Goal: Check status: Check status

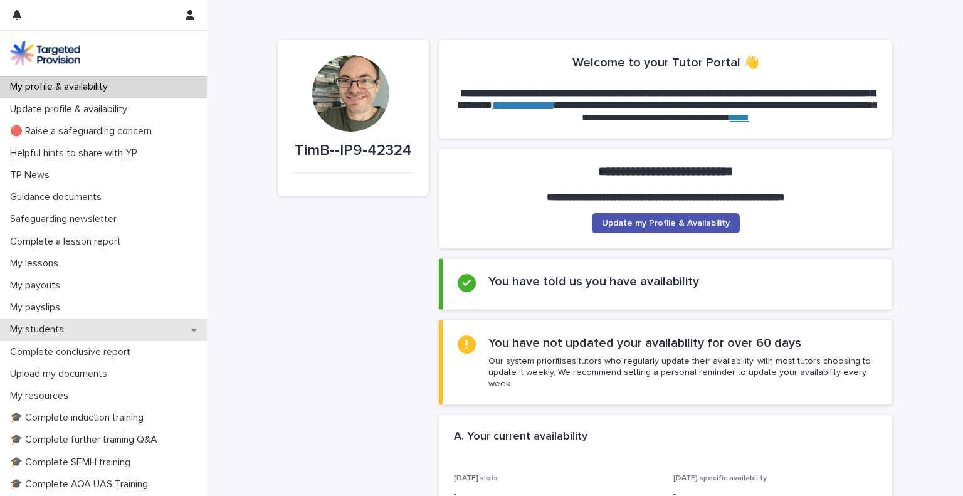
click at [84, 332] on div "My students" at bounding box center [103, 330] width 207 height 22
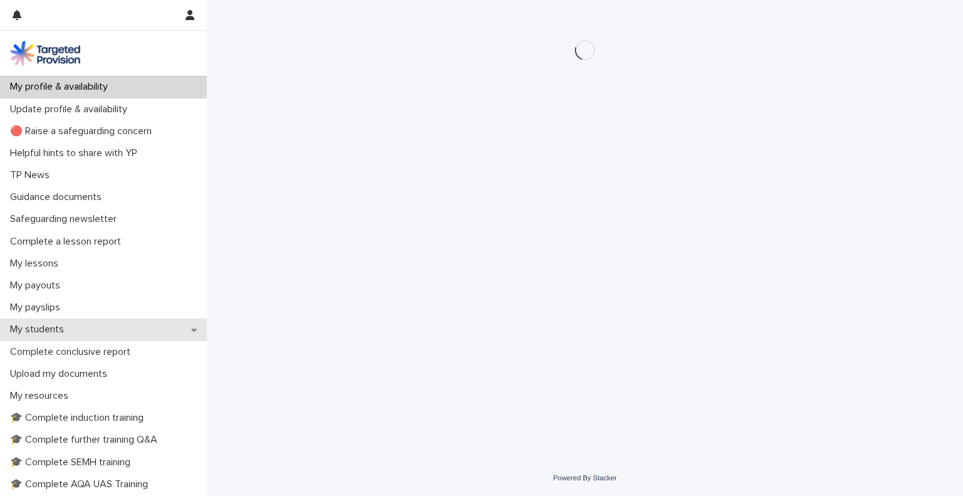
click at [135, 334] on div "My students" at bounding box center [103, 330] width 207 height 22
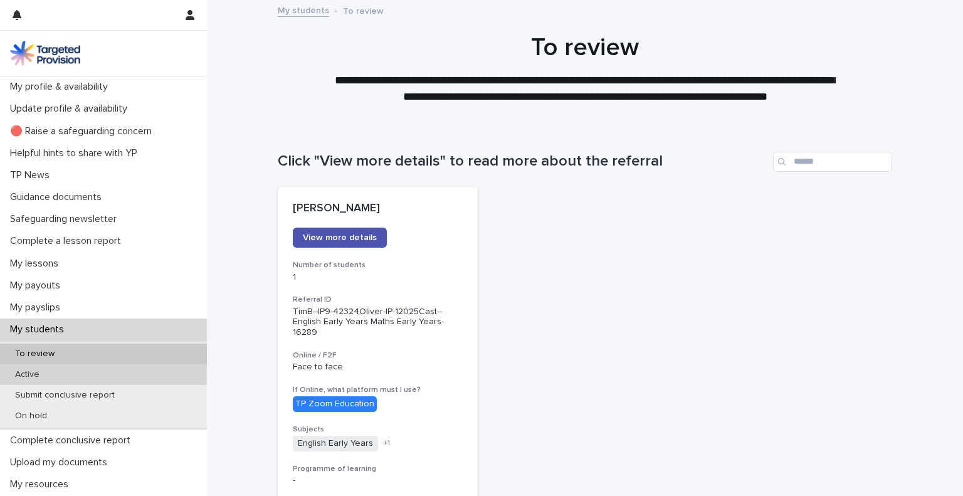
click at [123, 379] on div "Active" at bounding box center [103, 374] width 207 height 21
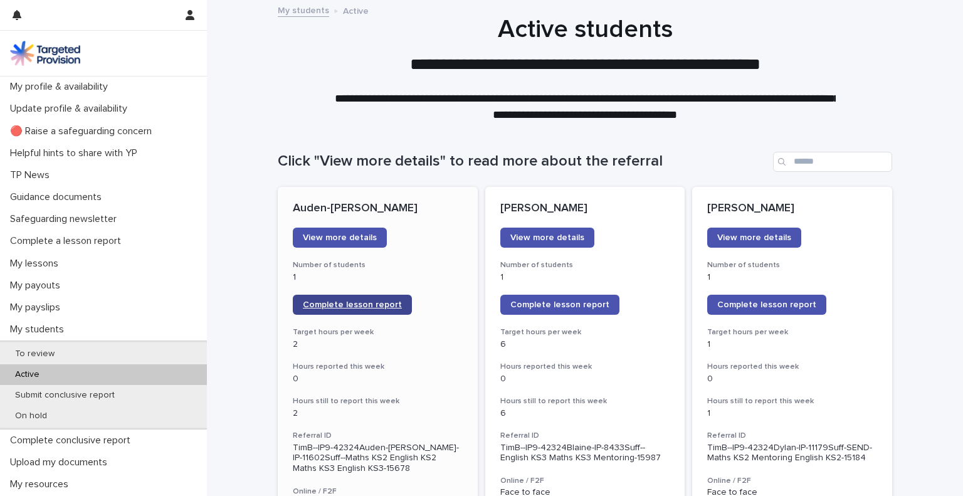
click at [372, 302] on span "Complete lesson report" at bounding box center [352, 304] width 99 height 9
